Goal: Information Seeking & Learning: Find specific fact

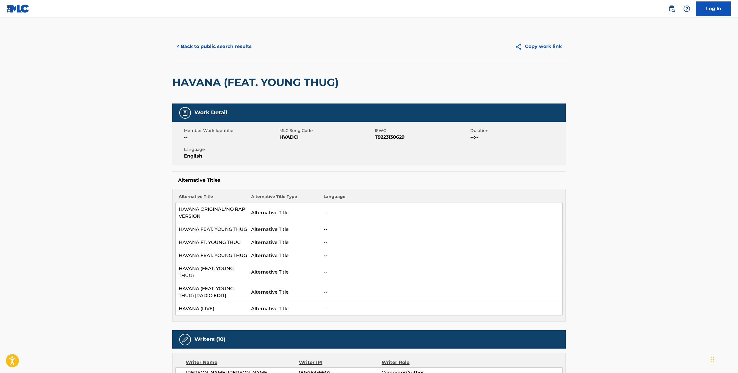
click at [208, 46] on button "< Back to public search results" at bounding box center [214, 46] width 84 height 15
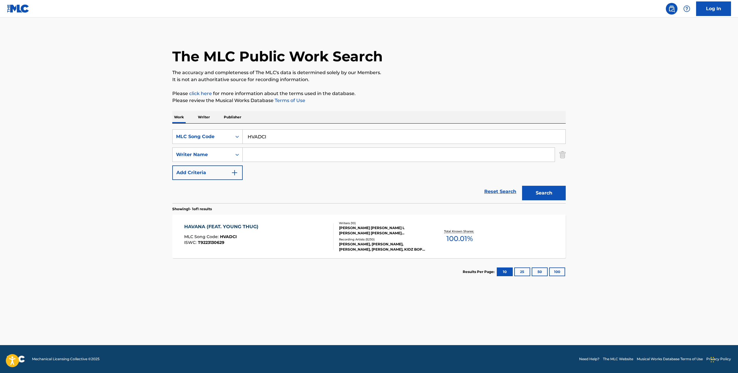
click at [267, 140] on input "HVADCI" at bounding box center [404, 137] width 323 height 14
paste input "CB6WM9"
type input "CB6WM9"
click at [542, 197] on button "Search" at bounding box center [544, 193] width 44 height 15
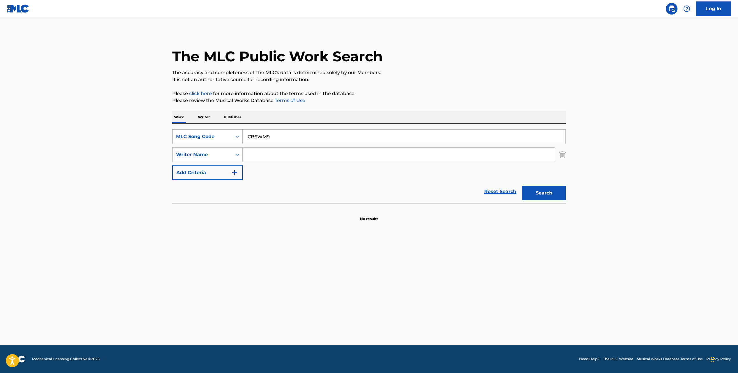
click at [228, 138] on div "MLC Song Code" at bounding box center [202, 136] width 52 height 7
click at [220, 151] on div "Work Title" at bounding box center [208, 151] width 70 height 15
click at [271, 134] on input "Search Form" at bounding box center [404, 137] width 323 height 14
paste input "CHASE THE LIGHT"
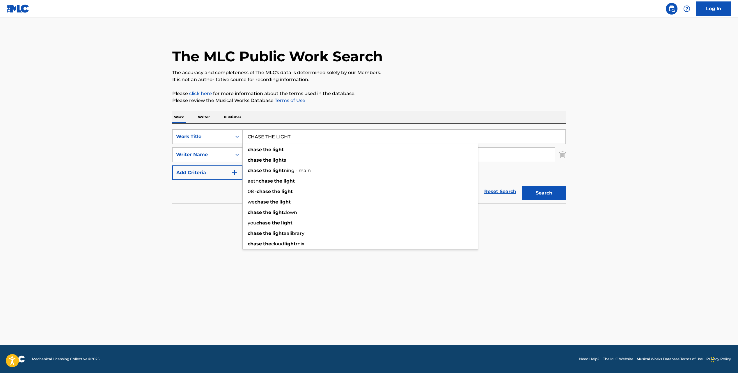
type input "CHASE THE LIGHT"
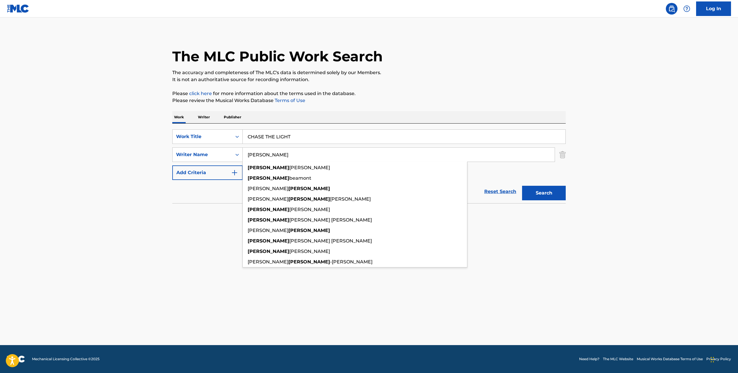
type input "[PERSON_NAME]"
click at [522, 186] on button "Search" at bounding box center [544, 193] width 44 height 15
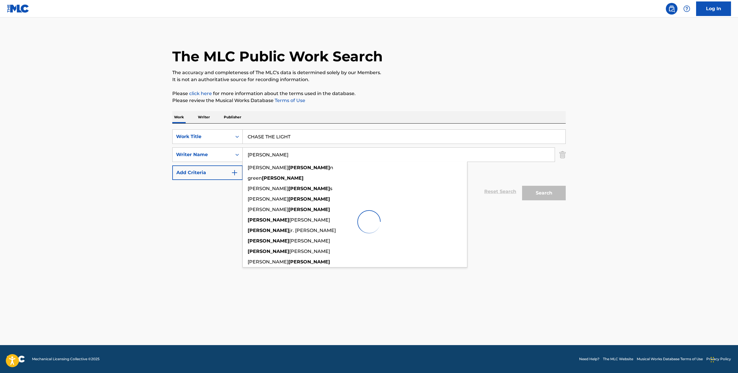
click at [141, 157] on main "The MLC Public Work Search The accuracy and completeness of The MLC's data is d…" at bounding box center [369, 181] width 738 height 328
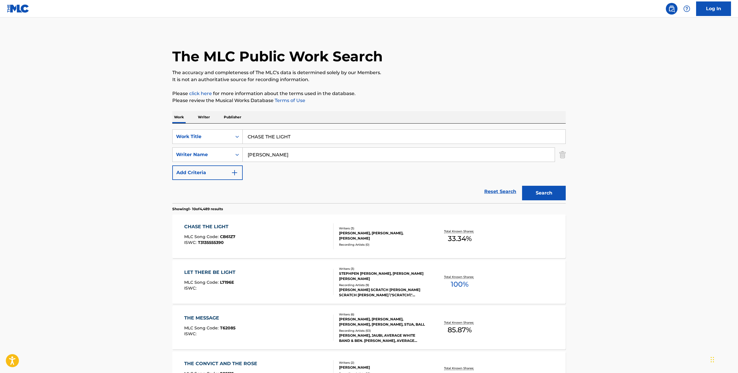
scroll to position [25, 0]
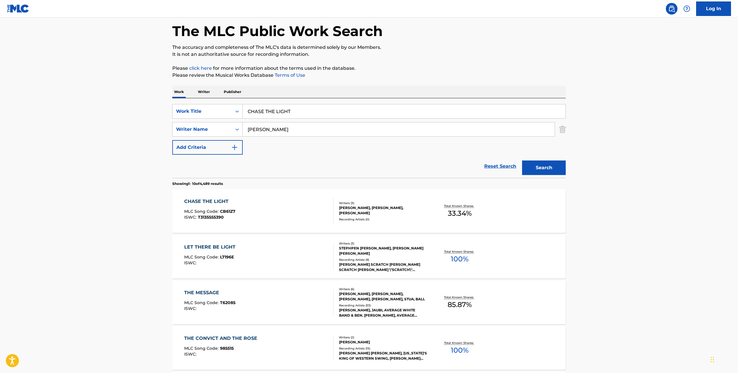
click at [299, 207] on div "CHASE THE LIGHT MLC Song Code : CB61Z7 ISWC : T3135555390" at bounding box center [259, 211] width 150 height 26
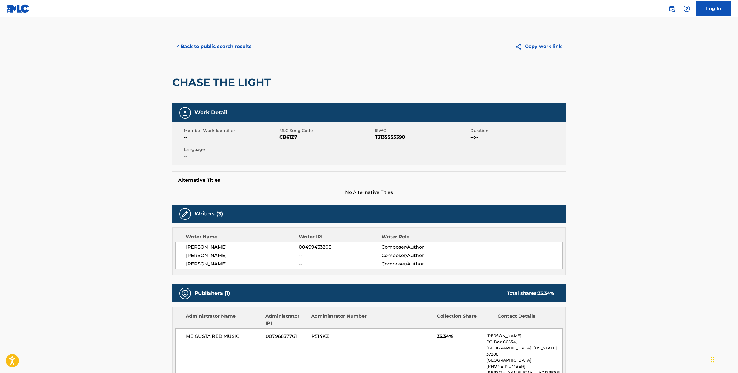
click at [291, 138] on span "CB61Z7" at bounding box center [326, 137] width 94 height 7
copy span "CB61Z7"
click at [216, 47] on button "< Back to public search results" at bounding box center [214, 46] width 84 height 15
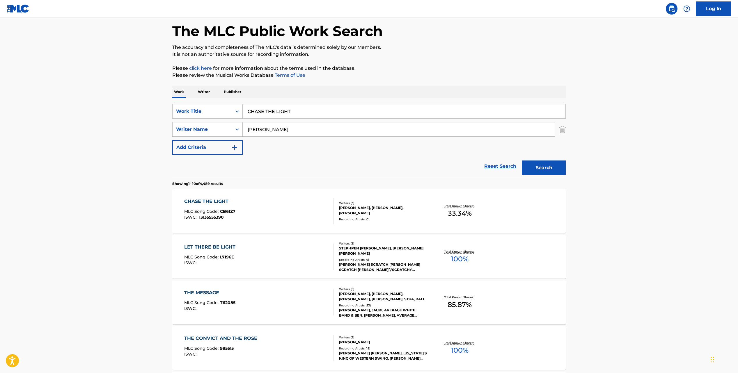
click at [292, 116] on input "CHASE THE LIGHT" at bounding box center [404, 111] width 323 height 14
paste input "[DATE]"
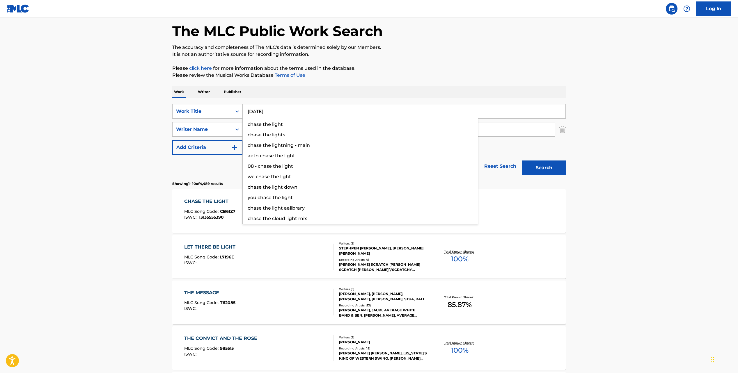
type input "[DATE]"
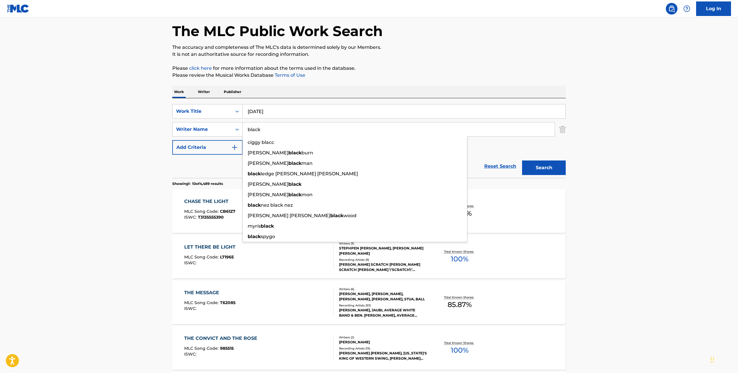
type input "black"
click at [522, 161] on button "Search" at bounding box center [544, 168] width 44 height 15
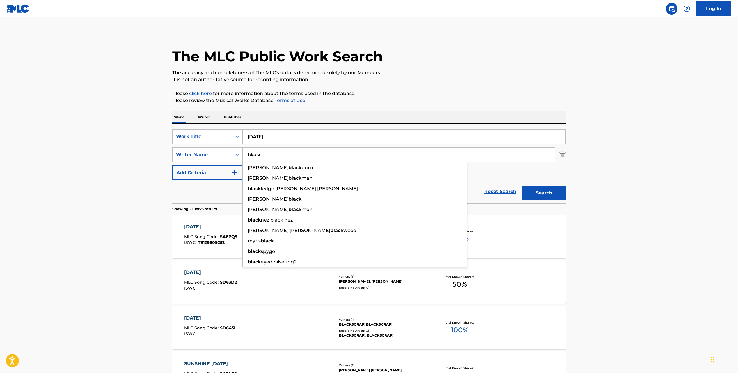
click at [86, 220] on main "The MLC Public Work Search The accuracy and completeness of The MLC's data is d…" at bounding box center [369, 359] width 738 height 685
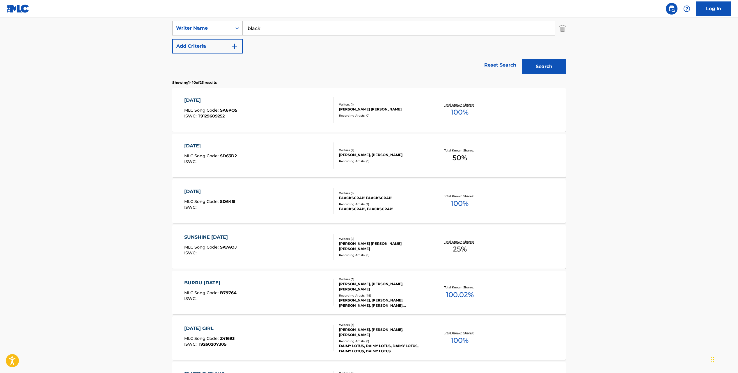
scroll to position [127, 0]
click at [261, 164] on div "[DATE] MLC Song Code : SD63D2 ISWC :" at bounding box center [259, 155] width 150 height 26
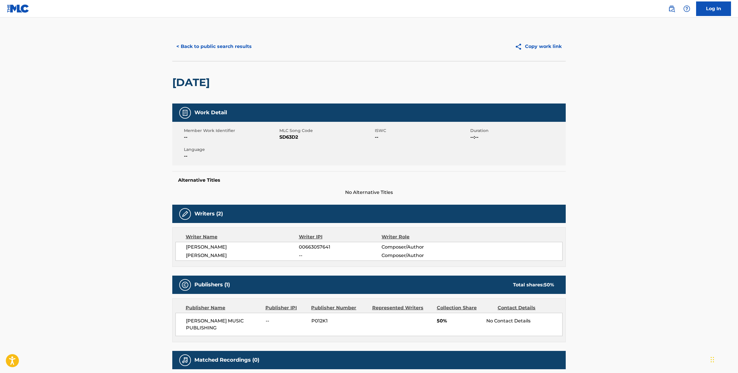
click at [213, 78] on h2 "[DATE]" at bounding box center [192, 82] width 40 height 13
copy div "[DATE]"
click at [190, 43] on button "< Back to public search results" at bounding box center [214, 46] width 84 height 15
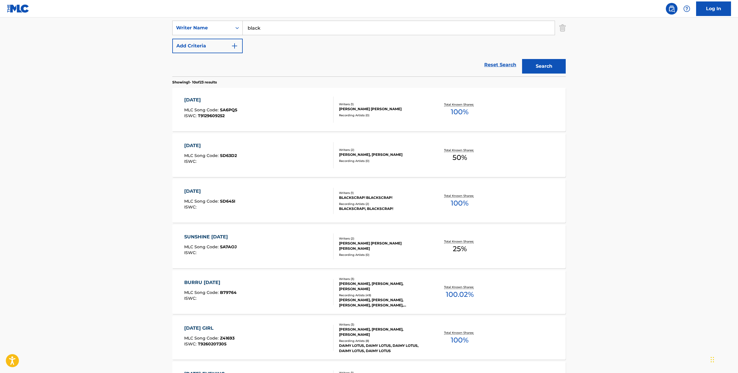
scroll to position [100, 0]
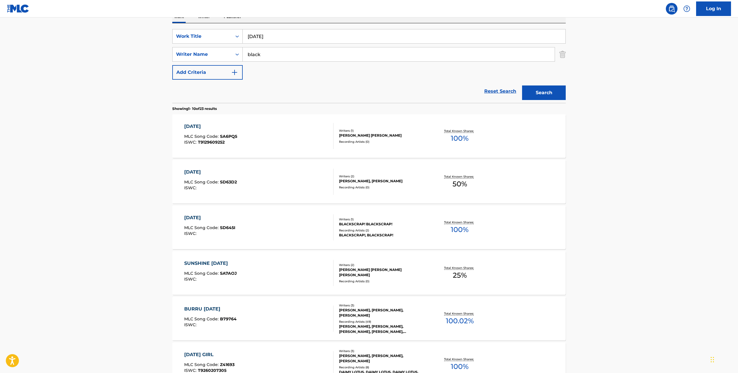
click at [263, 32] on input "[DATE]" at bounding box center [404, 36] width 323 height 14
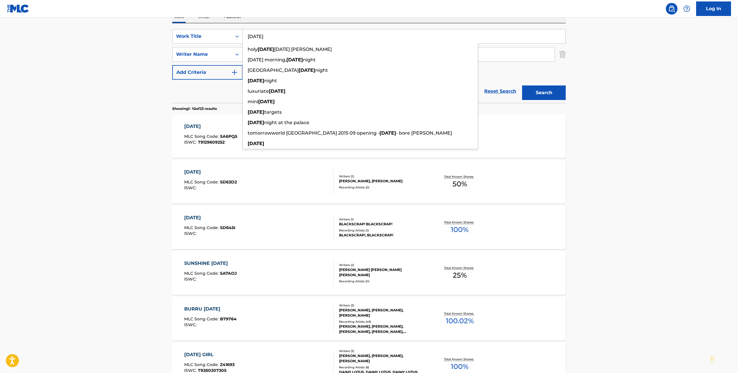
click at [263, 32] on input "[DATE]" at bounding box center [404, 36] width 323 height 14
paste input "FRI"
type input "[DATE]"
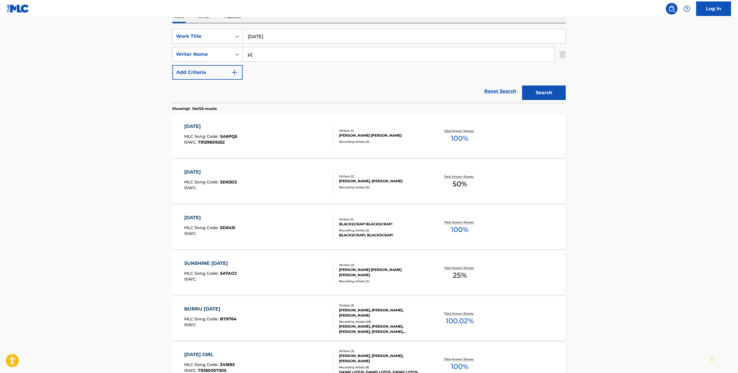
type input "p"
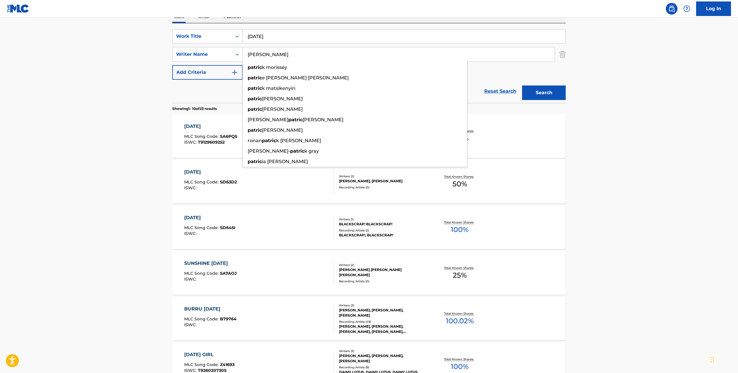
type input "[PERSON_NAME]"
click at [522, 86] on button "Search" at bounding box center [544, 93] width 44 height 15
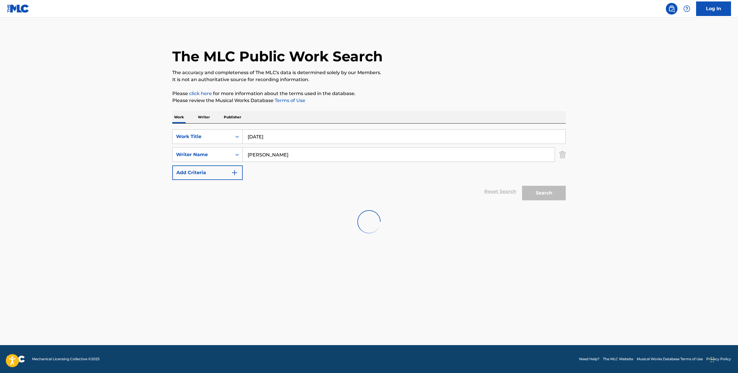
scroll to position [0, 0]
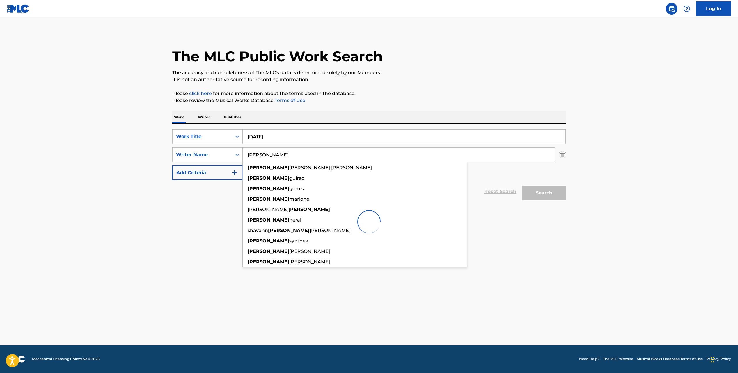
click at [156, 105] on main "The MLC Public Work Search The accuracy and completeness of The MLC's data is d…" at bounding box center [369, 181] width 738 height 328
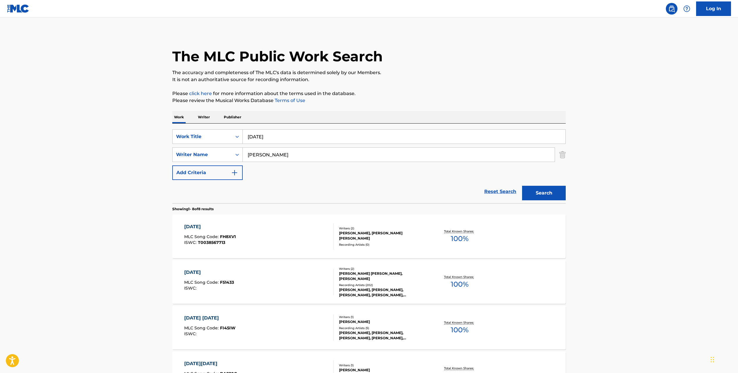
click at [255, 234] on div "[DATE] MLC Song Code : FH8XV1 ISWC : T0038567713" at bounding box center [259, 236] width 150 height 26
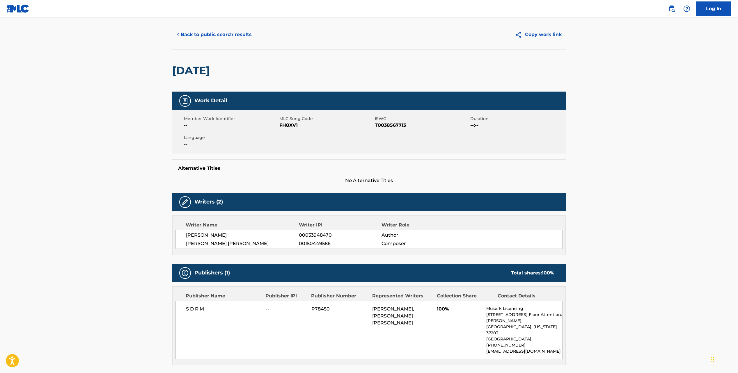
scroll to position [13, 0]
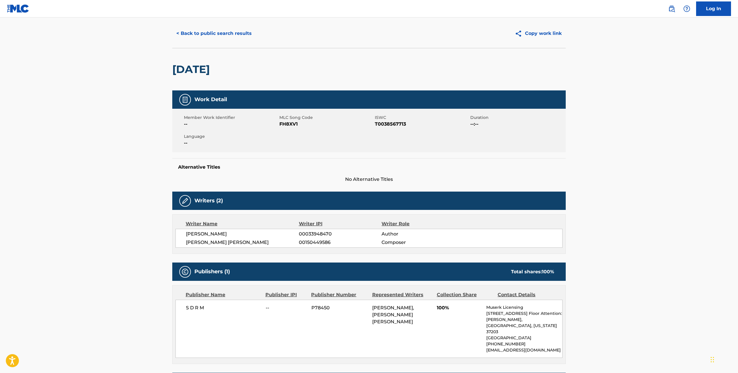
click at [187, 30] on button "< Back to public search results" at bounding box center [214, 33] width 84 height 15
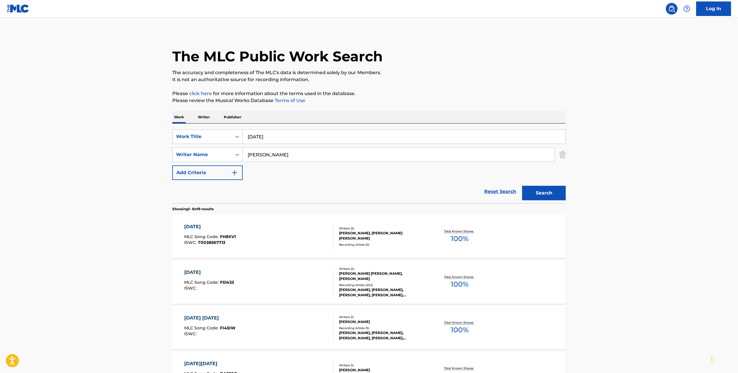
click at [303, 281] on div "[DATE] MLC Song Code : F51433 ISWC :" at bounding box center [259, 282] width 150 height 26
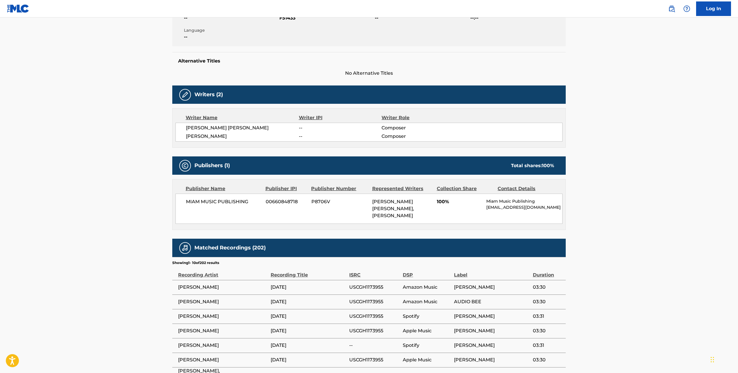
scroll to position [121, 0]
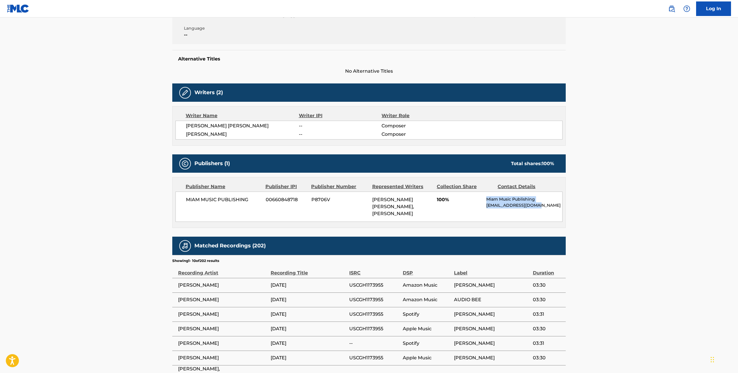
drag, startPoint x: 544, startPoint y: 207, endPoint x: 485, endPoint y: 200, distance: 58.9
click at [485, 200] on div "MIAM MUSIC PUBLISHING 00660848718 P8706V [PERSON_NAME] [PERSON_NAME], [PERSON_N…" at bounding box center [368, 207] width 387 height 30
copy div "Miam Music Publishing [EMAIL_ADDRESS][DOMAIN_NAME]"
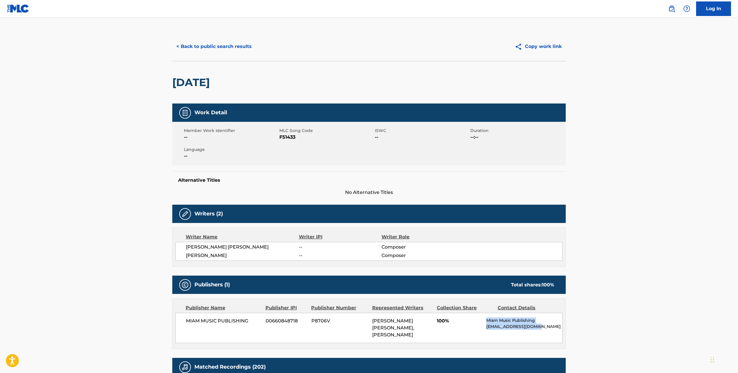
click at [210, 49] on button "< Back to public search results" at bounding box center [214, 46] width 84 height 15
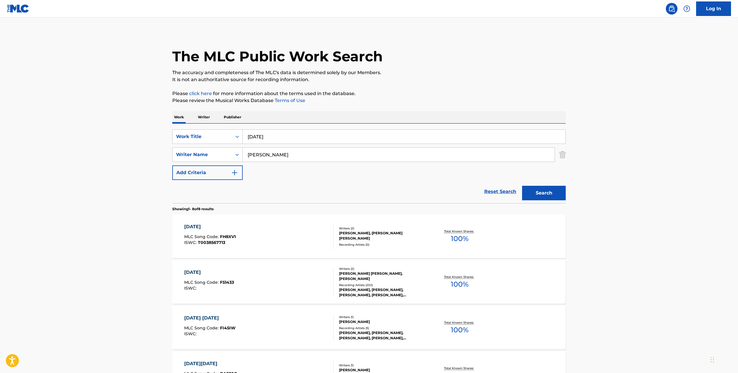
click at [270, 133] on input "[DATE]" at bounding box center [404, 137] width 323 height 14
paste input "KEEP THE BEAT"
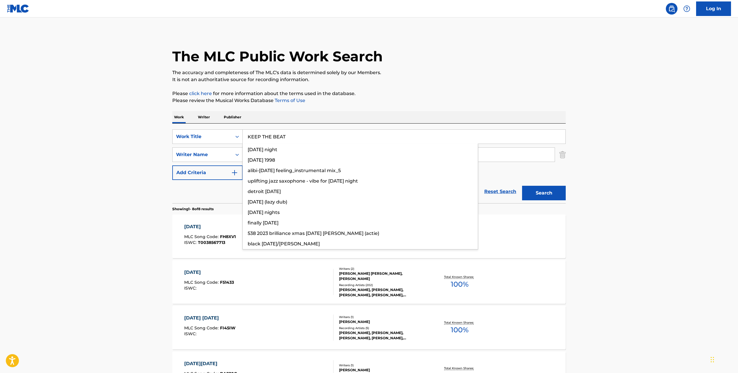
type input "KEEP THE BEAT"
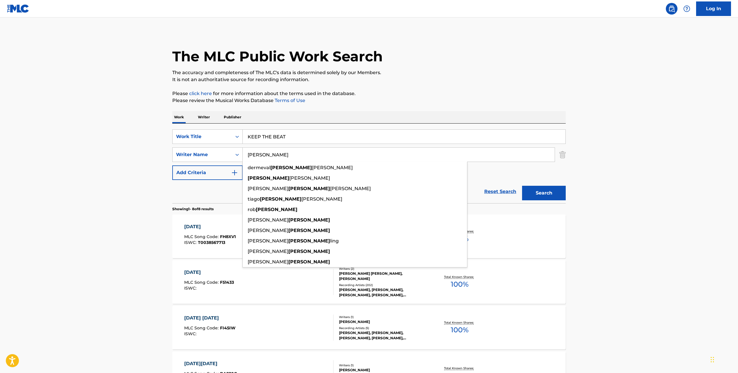
type input "[PERSON_NAME]"
click at [522, 186] on button "Search" at bounding box center [544, 193] width 44 height 15
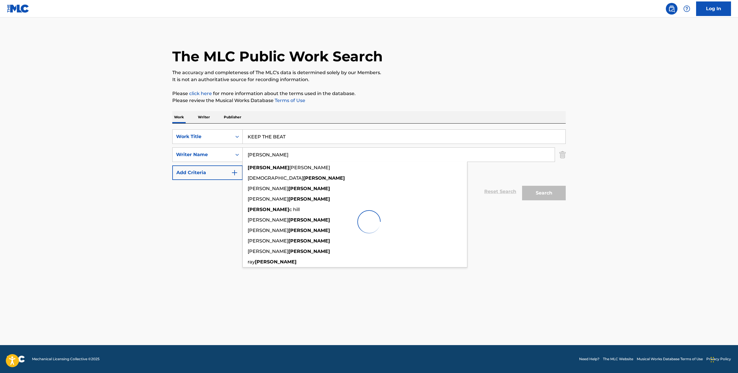
click at [147, 198] on main "The MLC Public Work Search The accuracy and completeness of The MLC's data is d…" at bounding box center [369, 181] width 738 height 328
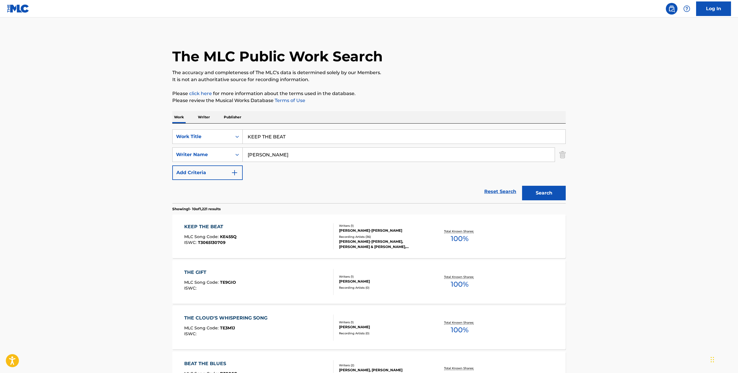
click at [223, 240] on span "T3065130709" at bounding box center [212, 242] width 28 height 5
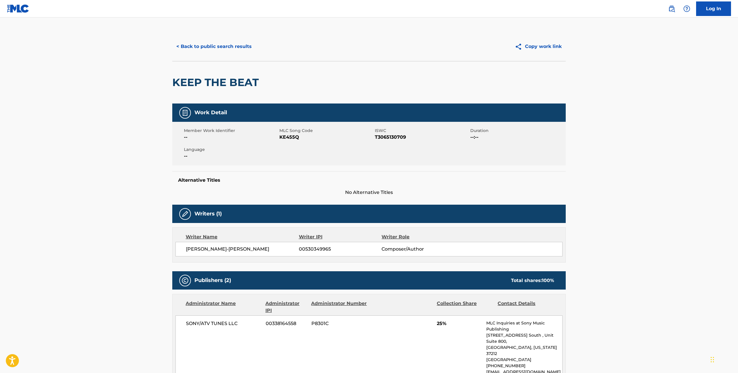
click at [206, 52] on button "< Back to public search results" at bounding box center [214, 46] width 84 height 15
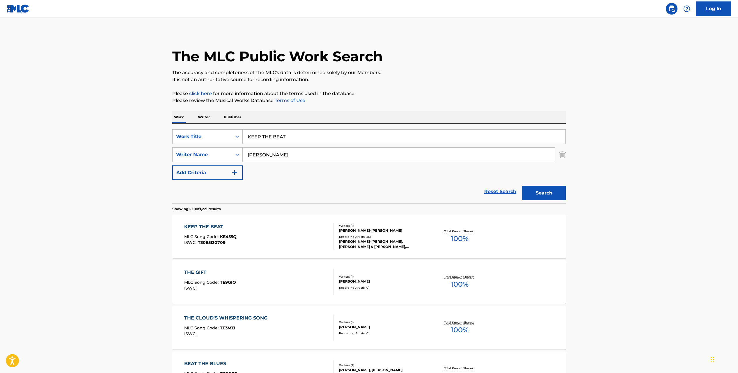
click at [268, 141] on input "KEEP THE BEAT" at bounding box center [404, 137] width 323 height 14
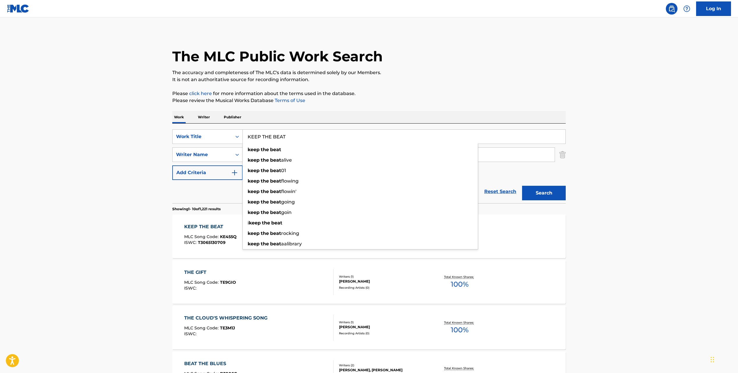
paste input "Lengoma"
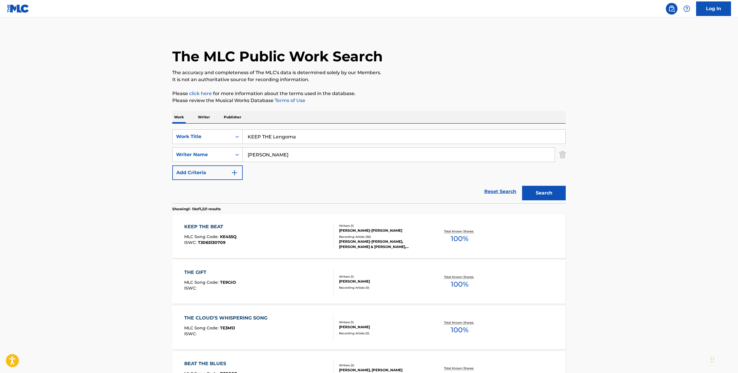
click at [268, 141] on input "KEEP THE Lengoma" at bounding box center [404, 137] width 323 height 14
paste input "Search Form"
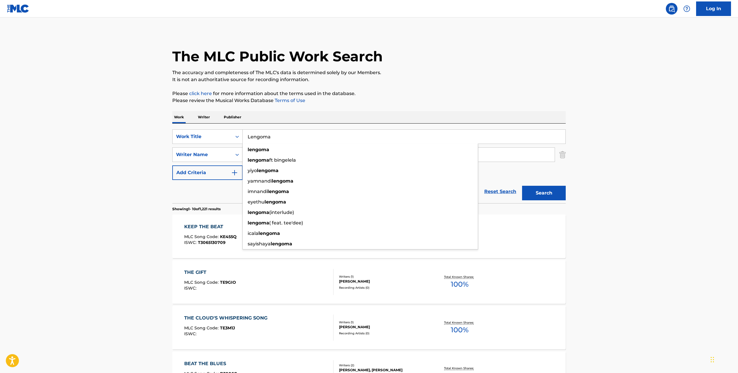
type input "Lengoma"
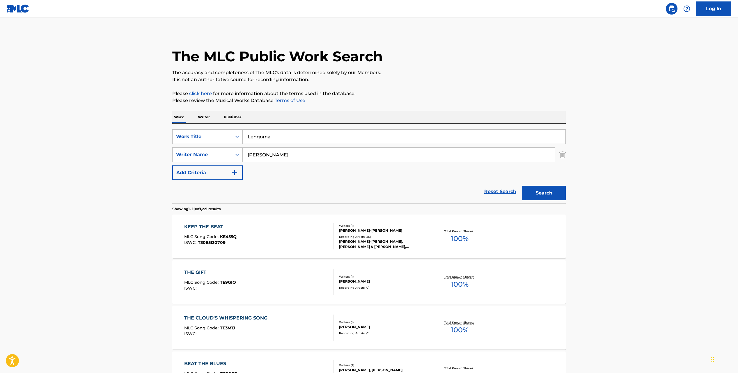
click at [365, 120] on div "Work Writer Publisher" at bounding box center [368, 117] width 393 height 12
click at [292, 154] on input "[PERSON_NAME]" at bounding box center [399, 155] width 312 height 14
paste input "thukwana"
type input "Mthukwana"
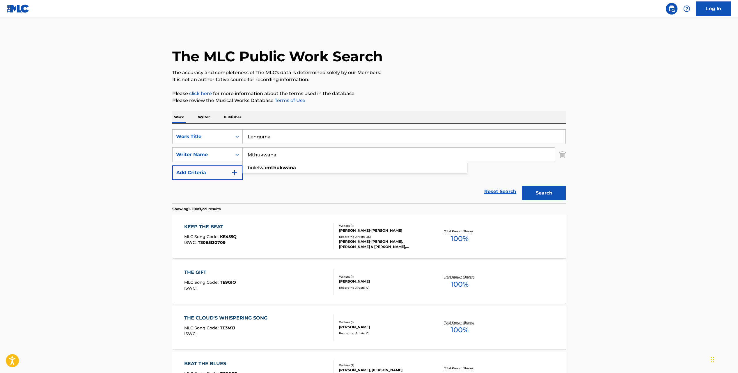
click at [539, 191] on button "Search" at bounding box center [544, 193] width 44 height 15
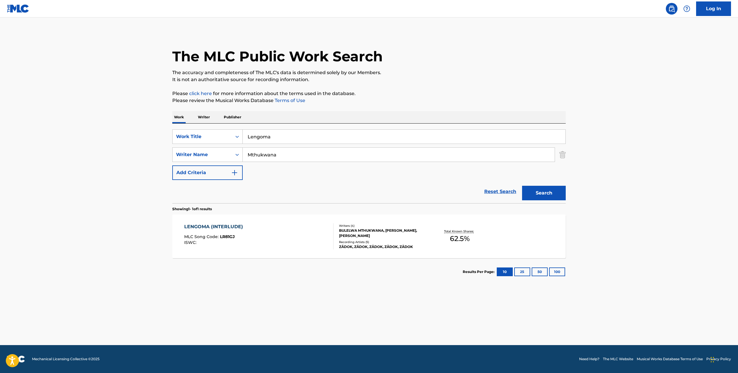
click at [263, 234] on div "LENGOMA (INTERLUDE) MLC Song Code : LR81GJ ISWC :" at bounding box center [259, 236] width 150 height 26
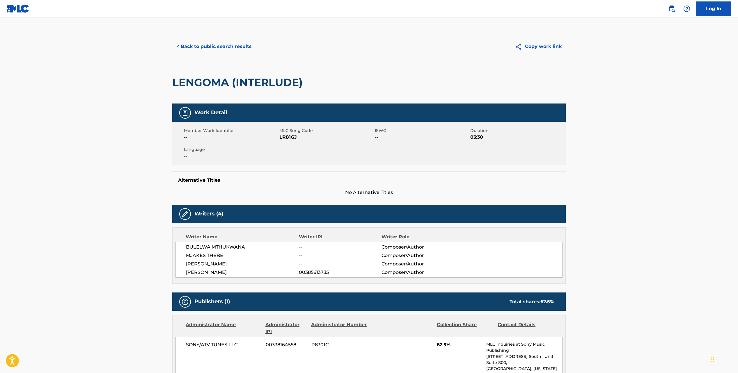
click at [206, 79] on h2 "LENGOMA (INTERLUDE)" at bounding box center [238, 82] width 133 height 13
copy h2 "LENGOMA"
click at [212, 40] on button "< Back to public search results" at bounding box center [214, 46] width 84 height 15
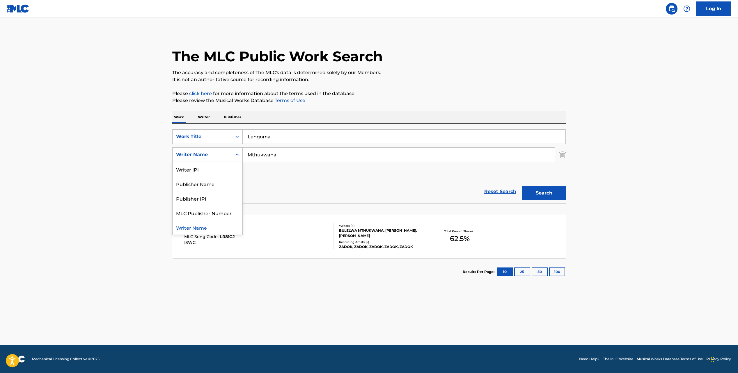
click at [230, 155] on div "Writer Name" at bounding box center [202, 154] width 59 height 11
click at [274, 163] on div "SearchWithCriteria5bffebe1-666d-4329-8581-9b5caf39f1c0 Work Title Lengoma Searc…" at bounding box center [368, 154] width 393 height 51
click at [274, 157] on input "Mthukwana" at bounding box center [399, 155] width 312 height 14
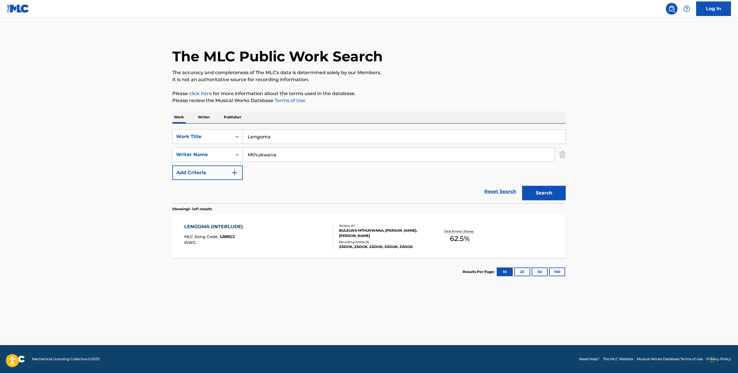
click at [274, 157] on input "Mthukwana" at bounding box center [399, 155] width 312 height 14
paste input "Zahara"
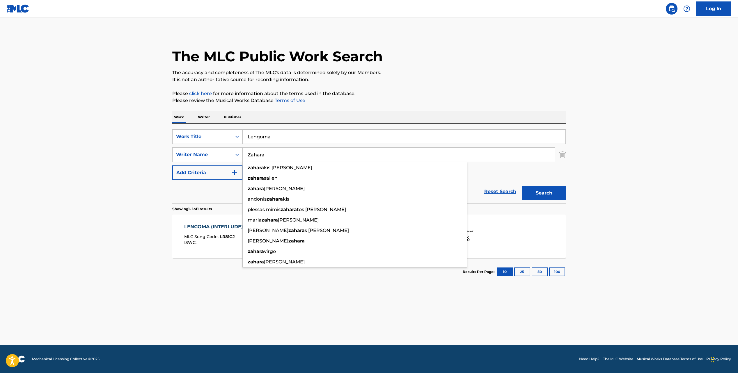
click at [535, 192] on button "Search" at bounding box center [544, 193] width 44 height 15
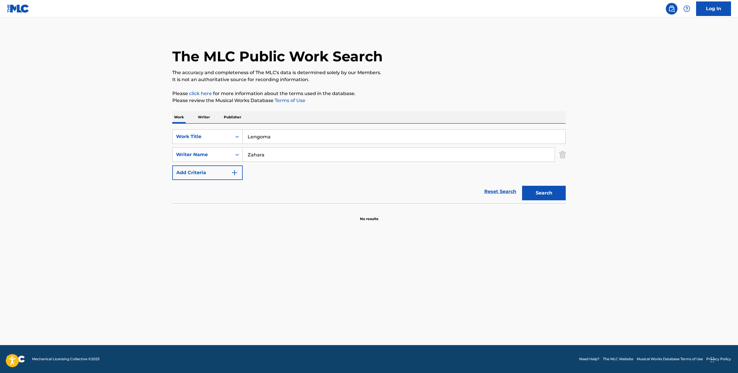
click at [272, 153] on input "Zahara" at bounding box center [399, 155] width 312 height 14
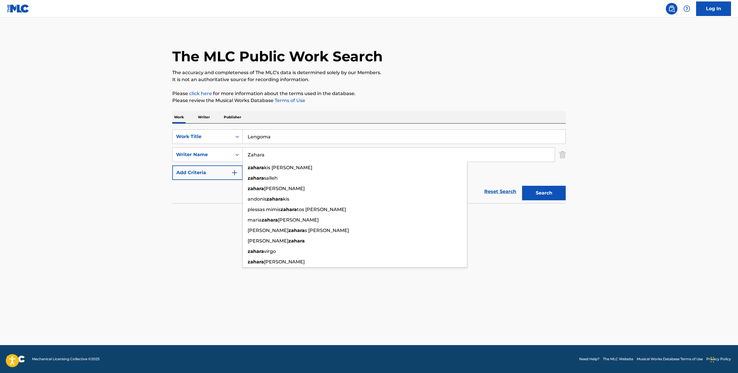
paste input "Mkutukan"
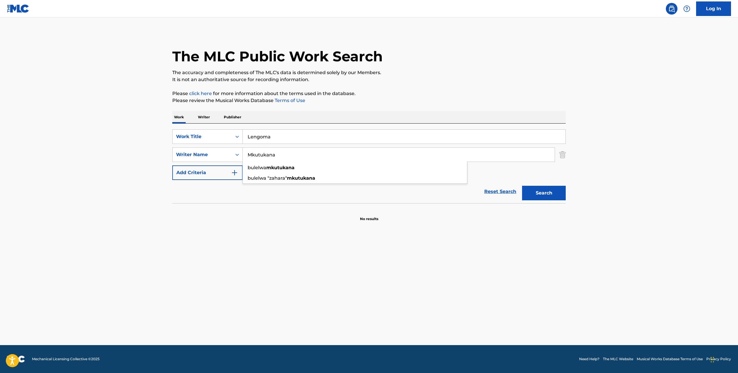
click at [556, 193] on button "Search" at bounding box center [544, 193] width 44 height 15
click at [254, 154] on input "Mkutukana" at bounding box center [399, 155] width 312 height 14
paste input "thukw"
type input "Mthukwana"
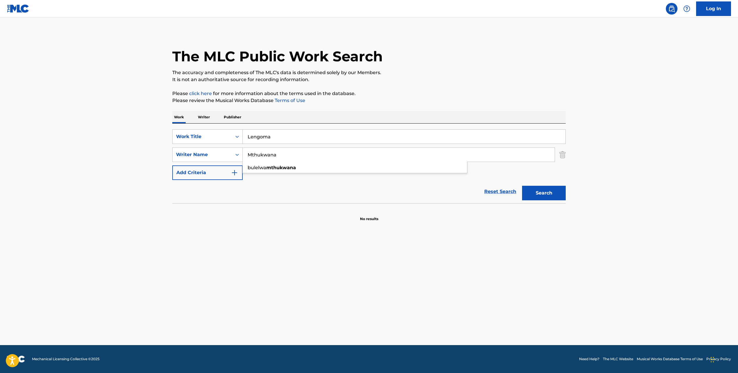
click at [540, 187] on button "Search" at bounding box center [544, 193] width 44 height 15
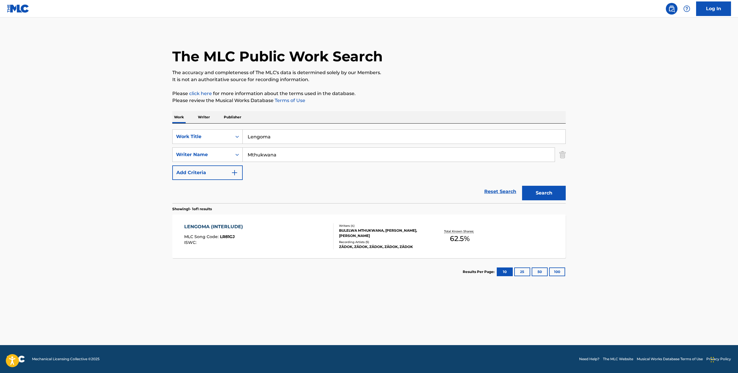
click at [298, 246] on div "LENGOMA (INTERLUDE) MLC Song Code : LR81GJ ISWC :" at bounding box center [259, 236] width 150 height 26
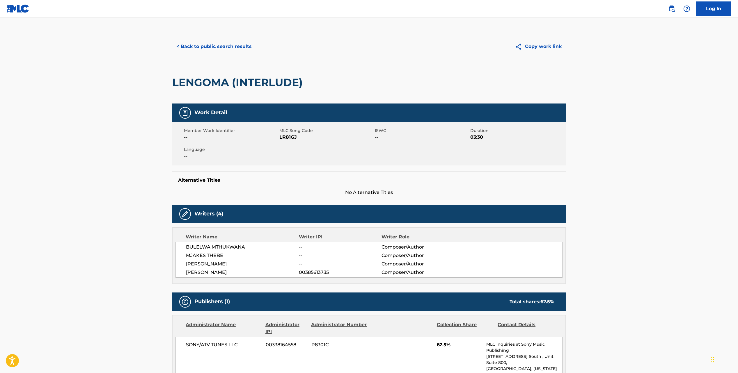
scroll to position [1, 0]
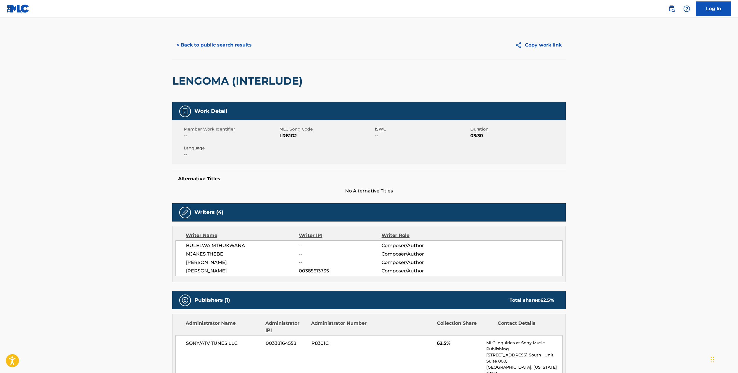
click at [224, 245] on span "BULELWA MTHUKWANA" at bounding box center [242, 245] width 113 height 7
copy span "MTHUKWANA"
click at [216, 81] on h2 "LENGOMA (INTERLUDE)" at bounding box center [238, 80] width 133 height 13
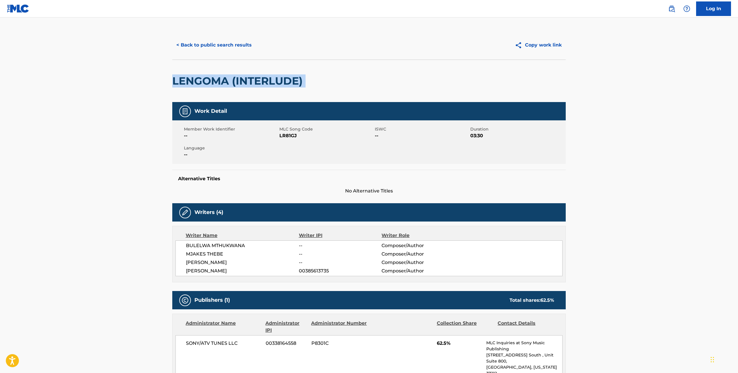
click at [216, 81] on h2 "LENGOMA (INTERLUDE)" at bounding box center [238, 80] width 133 height 13
copy div "LENGOMA (INTERLUDE)"
click at [283, 134] on span "LR81GJ" at bounding box center [326, 135] width 94 height 7
copy span "LR81GJ"
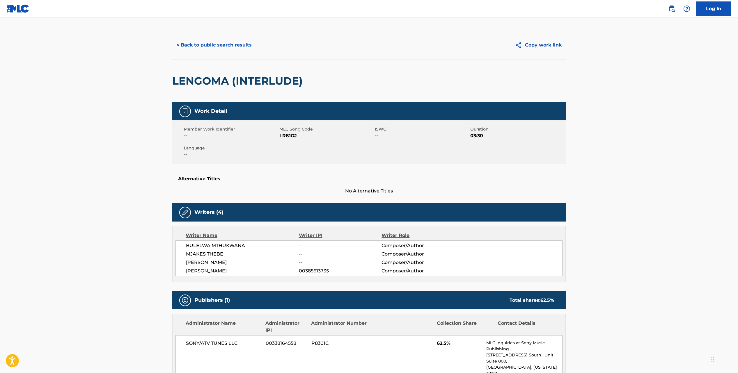
click at [203, 244] on span "BULELWA MTHUKWANA" at bounding box center [242, 245] width 113 height 7
copy div "BULELWA MTHUKWANA"
click at [204, 252] on span "MJAKES THEBE" at bounding box center [242, 254] width 113 height 7
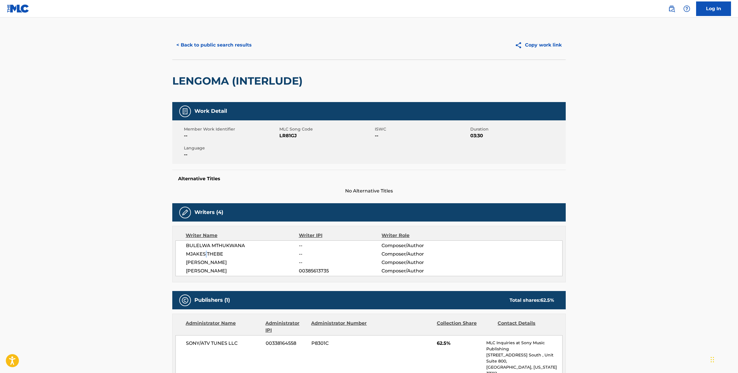
click at [204, 252] on span "MJAKES THEBE" at bounding box center [242, 254] width 113 height 7
copy div "MJAKES THEBE"
click at [208, 261] on span "[PERSON_NAME]" at bounding box center [242, 262] width 113 height 7
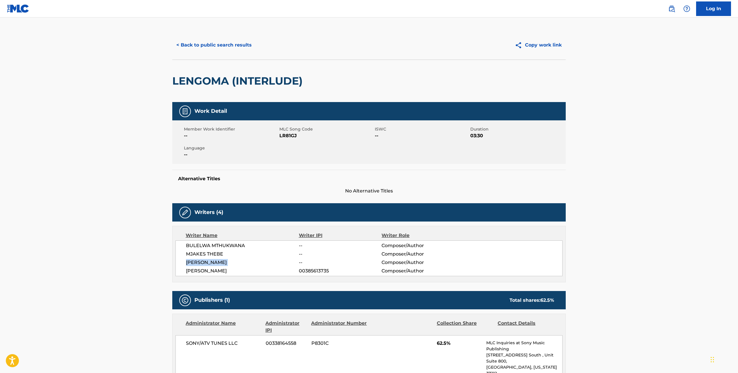
click at [208, 261] on span "[PERSON_NAME]" at bounding box center [242, 262] width 113 height 7
copy div "[PERSON_NAME]"
click at [202, 271] on span "[PERSON_NAME]" at bounding box center [242, 271] width 113 height 7
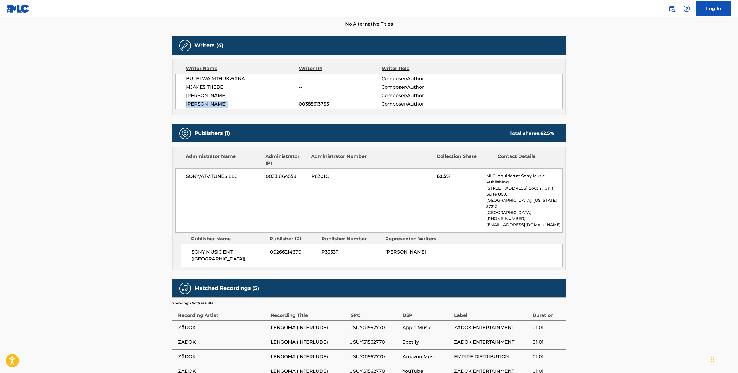
scroll to position [213, 0]
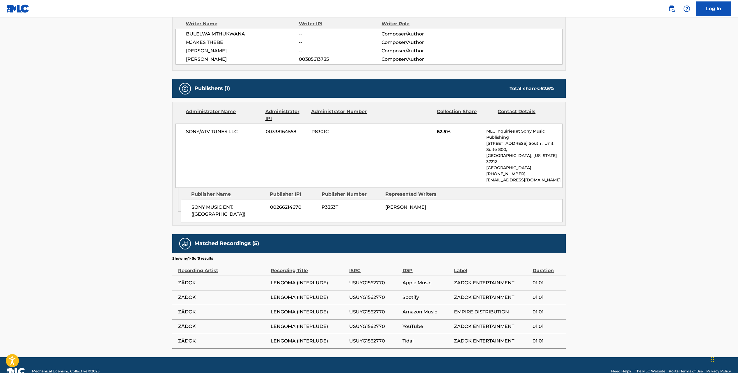
click at [189, 280] on span "ZĀDOK" at bounding box center [223, 283] width 90 height 7
click at [212, 132] on span "SONY/ATV TUNES LLC" at bounding box center [223, 131] width 75 height 7
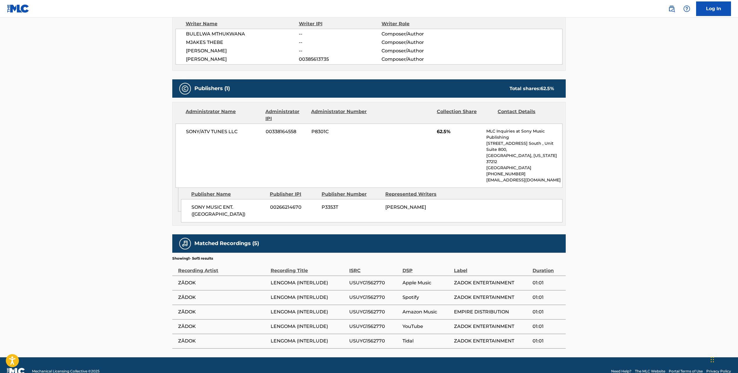
click at [215, 204] on span "SONY MUSIC ENT. ([GEOGRAPHIC_DATA])" at bounding box center [228, 211] width 74 height 14
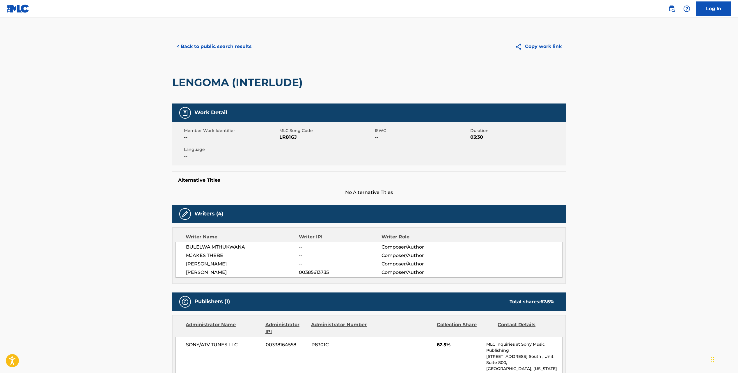
click at [205, 86] on h2 "LENGOMA (INTERLUDE)" at bounding box center [238, 82] width 133 height 13
